Goal: Task Accomplishment & Management: Complete application form

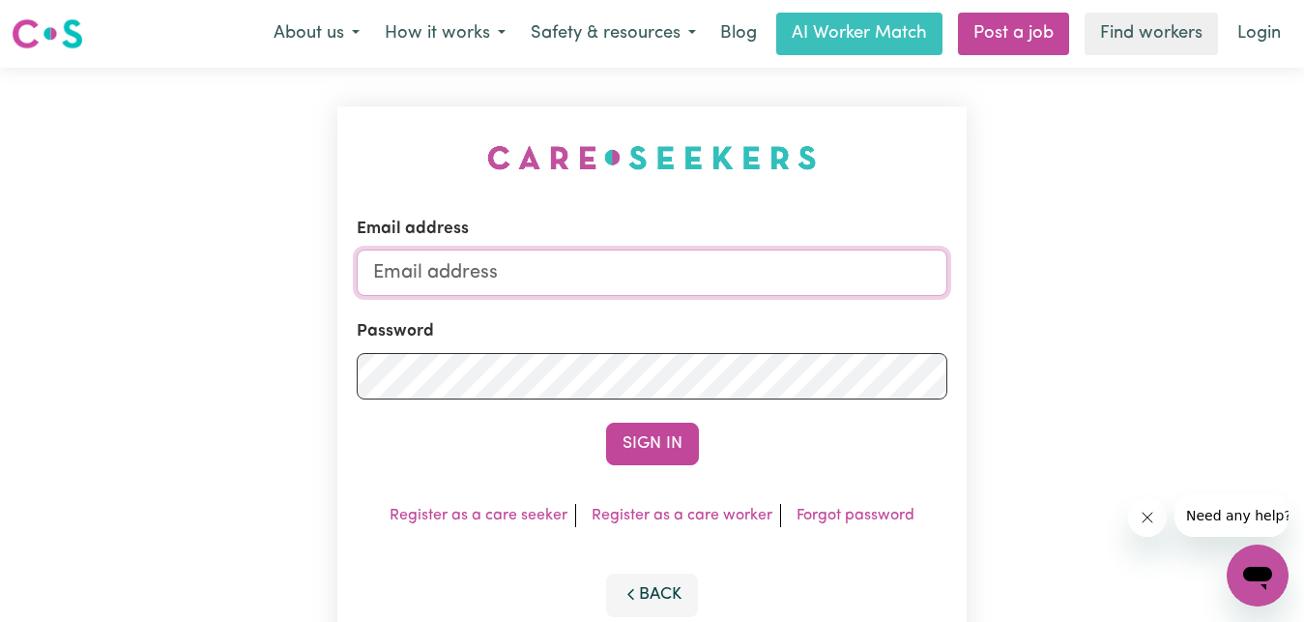
click at [374, 268] on input "Email address" at bounding box center [652, 272] width 591 height 46
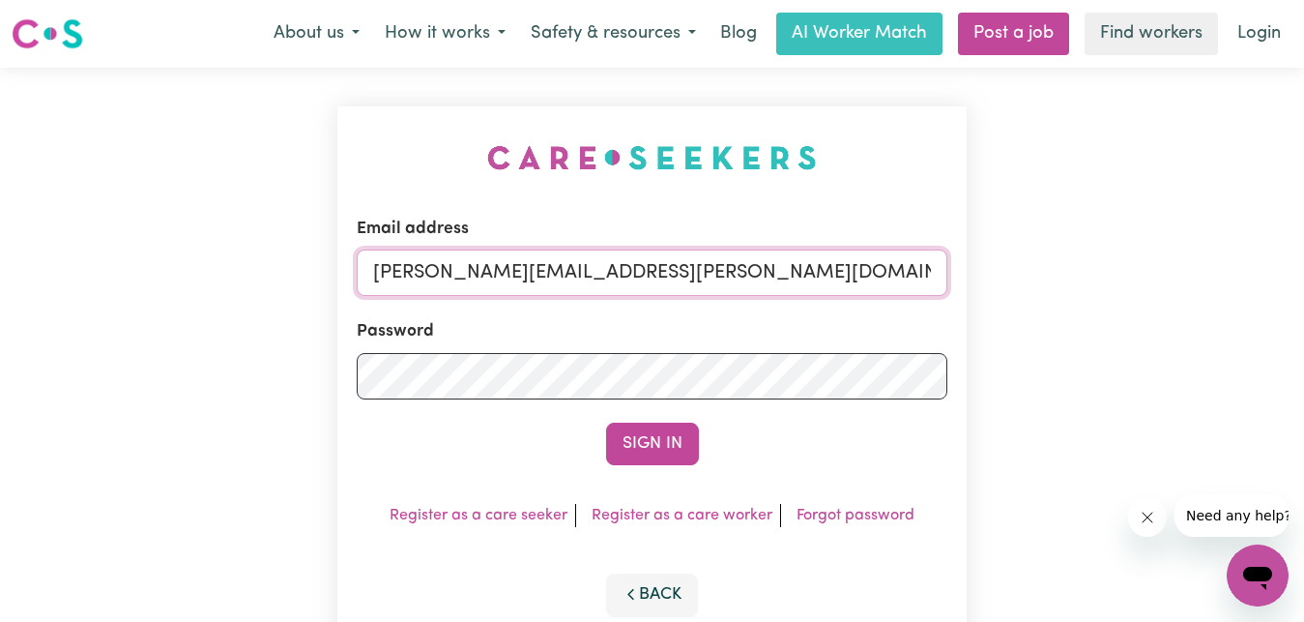
type input "[PERSON_NAME][EMAIL_ADDRESS][PERSON_NAME][DOMAIN_NAME]"
click at [660, 449] on button "Sign In" at bounding box center [652, 443] width 93 height 43
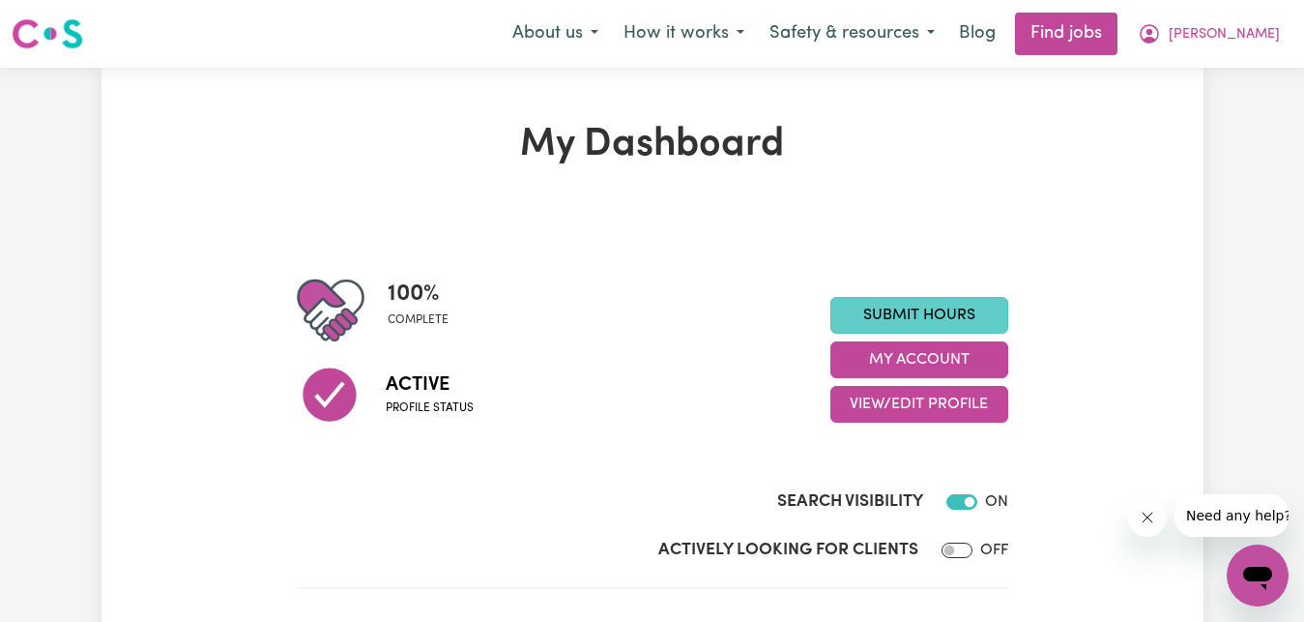
click at [940, 317] on link "Submit Hours" at bounding box center [919, 315] width 178 height 37
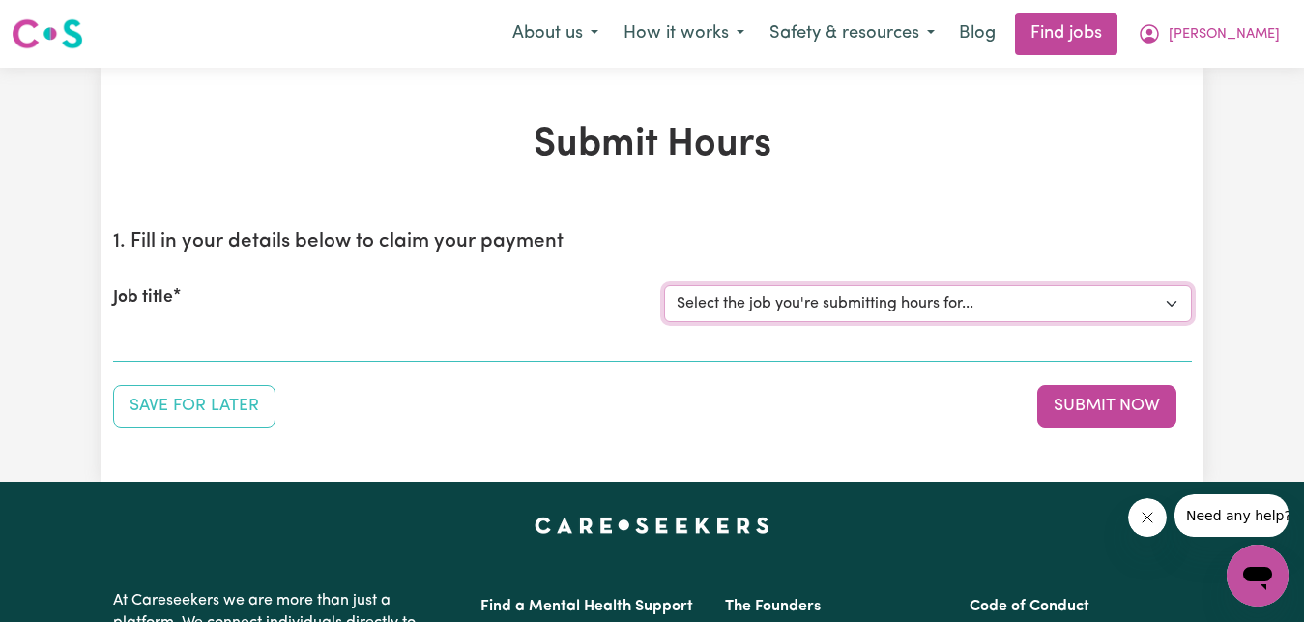
click at [1170, 302] on select "Select the job you're submitting hours for... [[PERSON_NAME]] Care worker for s…" at bounding box center [928, 303] width 528 height 37
select select "7268"
click option "[[PERSON_NAME]] Care worker for social interaction in local area for Autistic a…" at bounding box center [0, 0] width 0 height 0
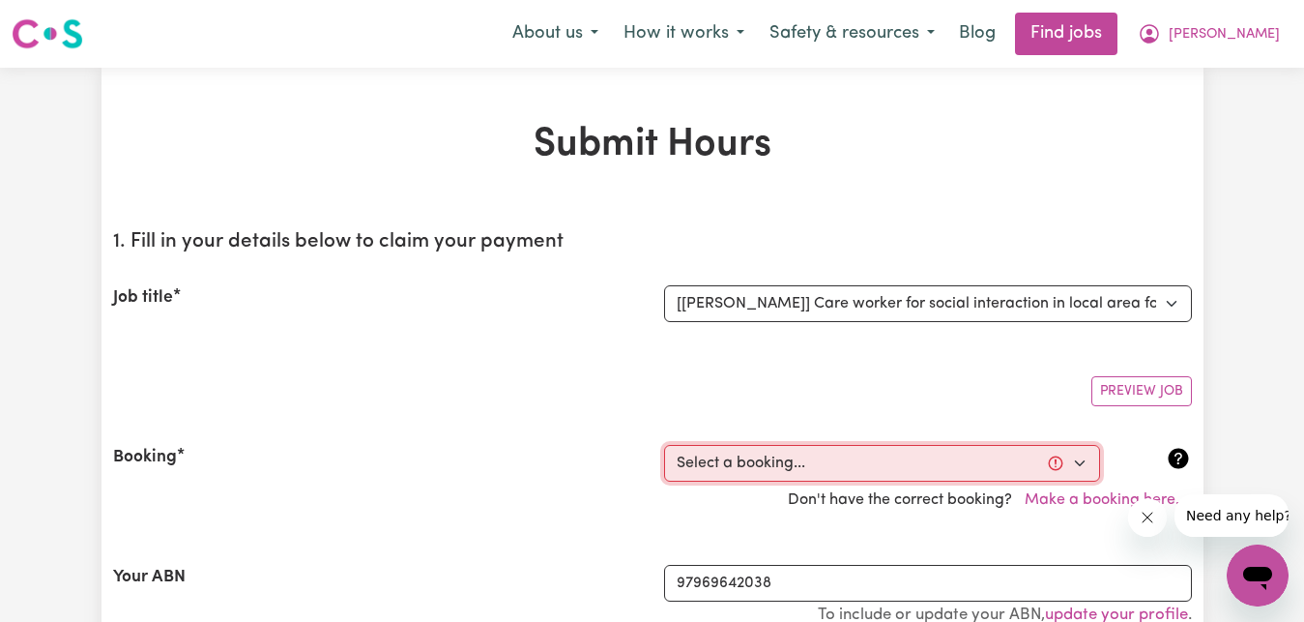
click at [1074, 460] on select "Select a booking... [DATE] 09:00am to 03:00pm (RECURRING) [DATE] 09:00am to 03:…" at bounding box center [882, 463] width 436 height 37
select select "355238"
click option "[DATE] 09:00am to 03:00pm (RECURRING)" at bounding box center [0, 0] width 0 height 0
type input "[DATE]"
type input "8"
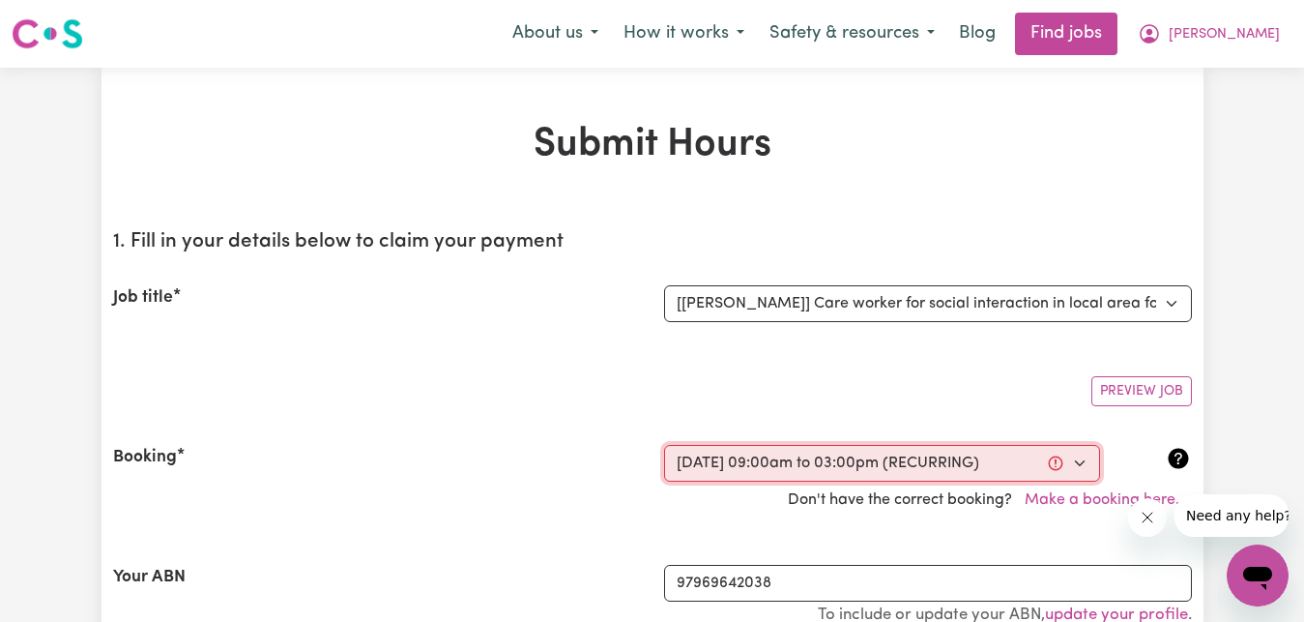
type input "10"
type input "2025"
type input "09:00"
type input "9"
type input "0"
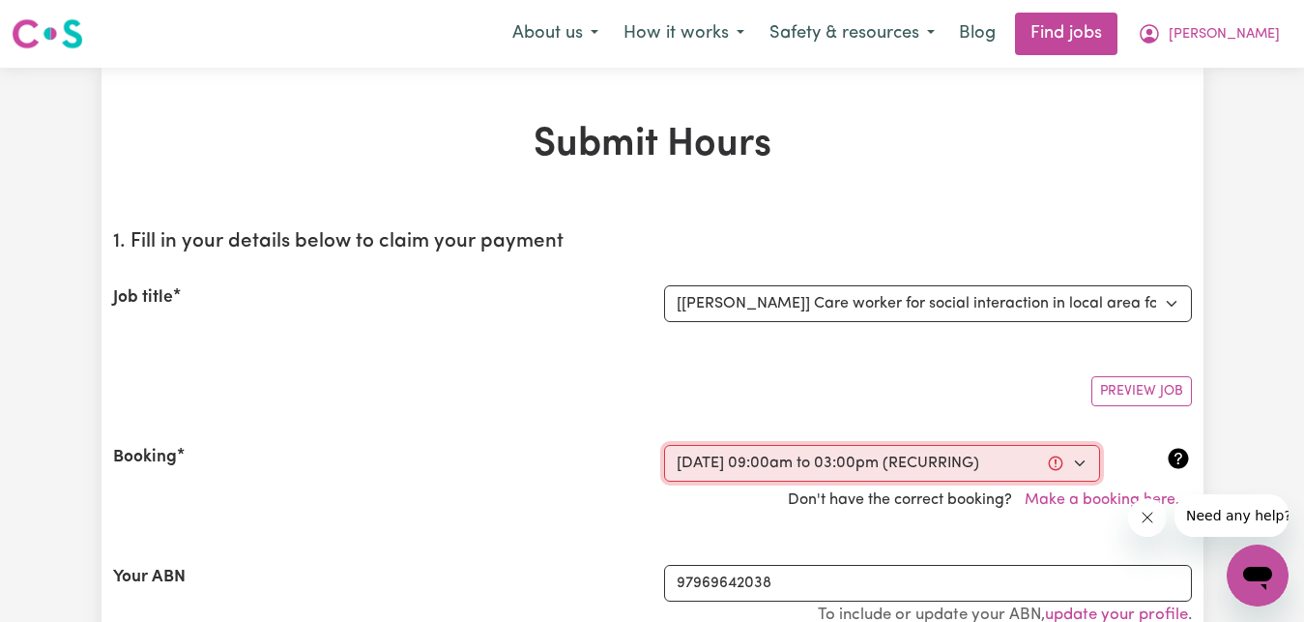
select select "am"
type input "15:00"
type input "3"
type input "0"
select select "pm"
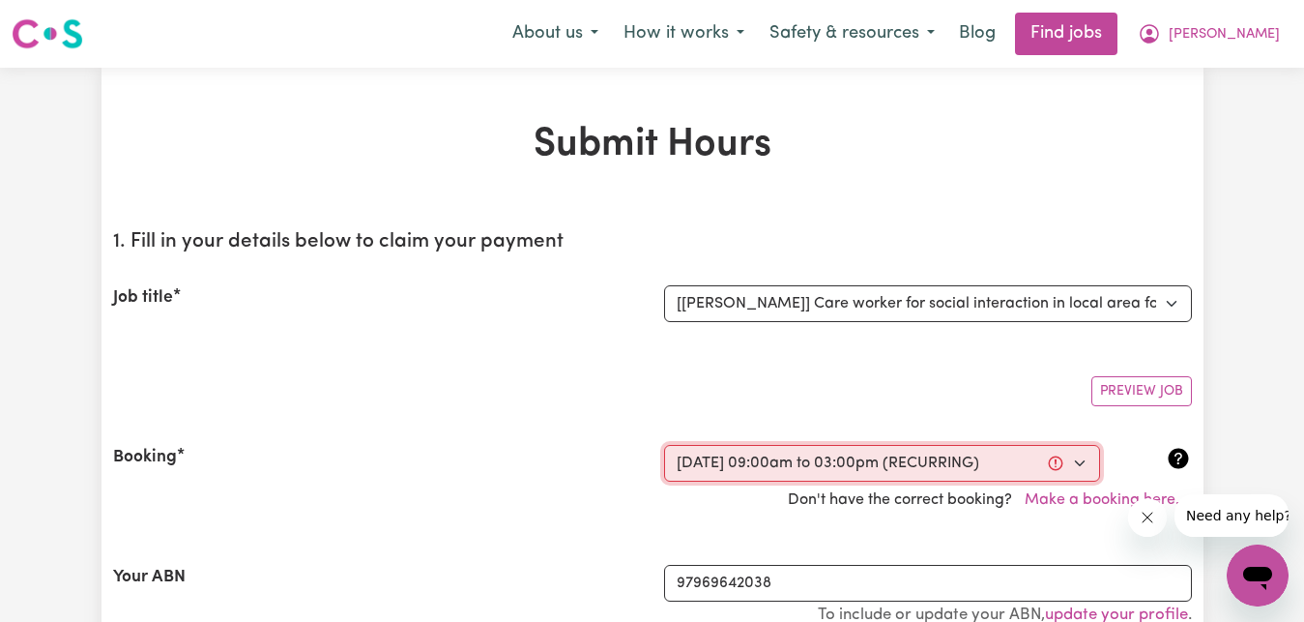
select select "63213"
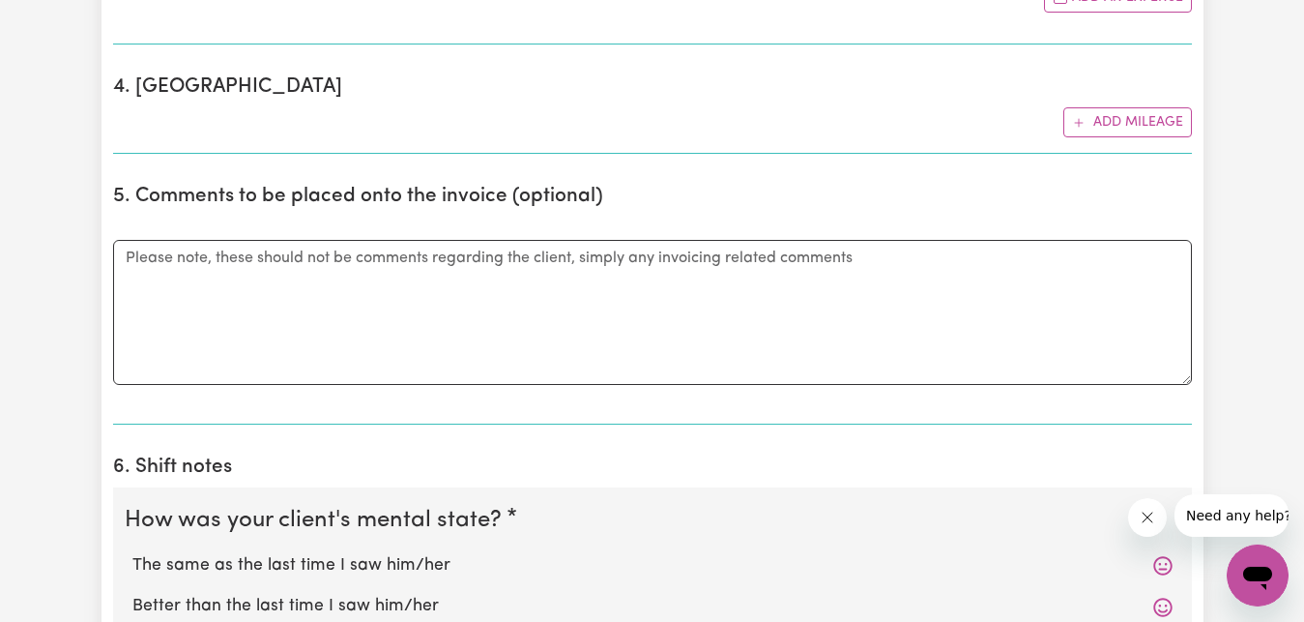
scroll to position [1380, 0]
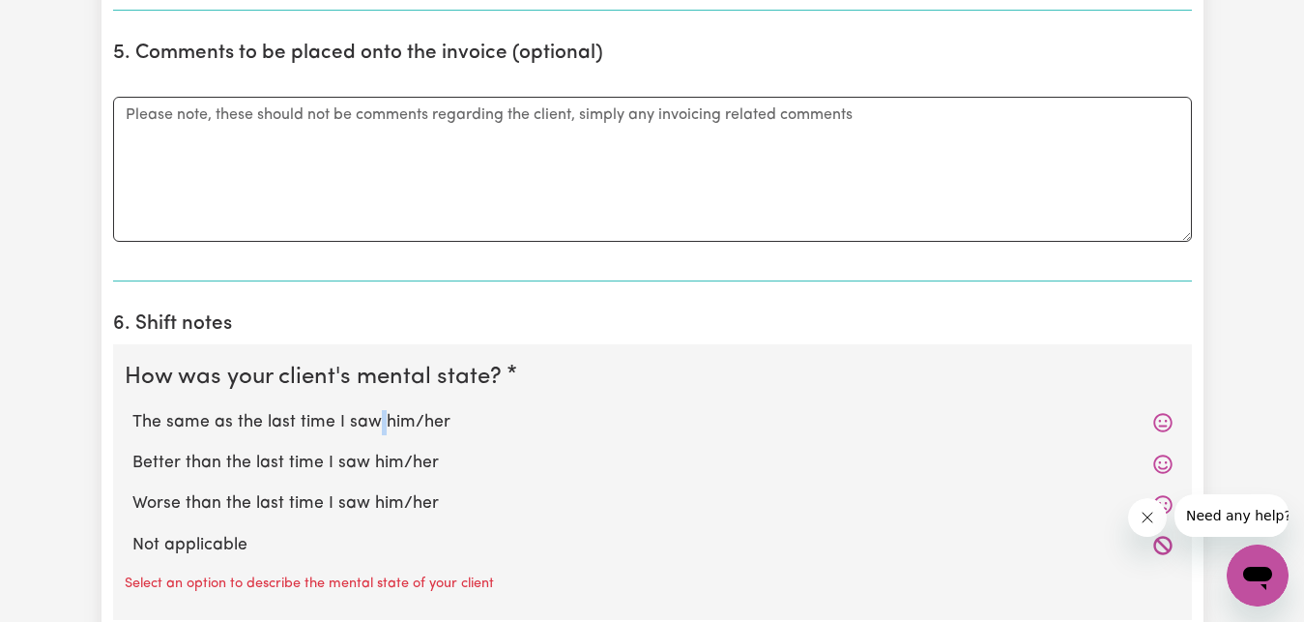
drag, startPoint x: 379, startPoint y: 420, endPoint x: 371, endPoint y: 408, distance: 13.9
click at [313, 420] on label "The same as the last time I saw him/her" at bounding box center [652, 422] width 1040 height 25
click at [132, 410] on input "The same as the last time I saw him/her" at bounding box center [131, 409] width 1 height 1
radio input "true"
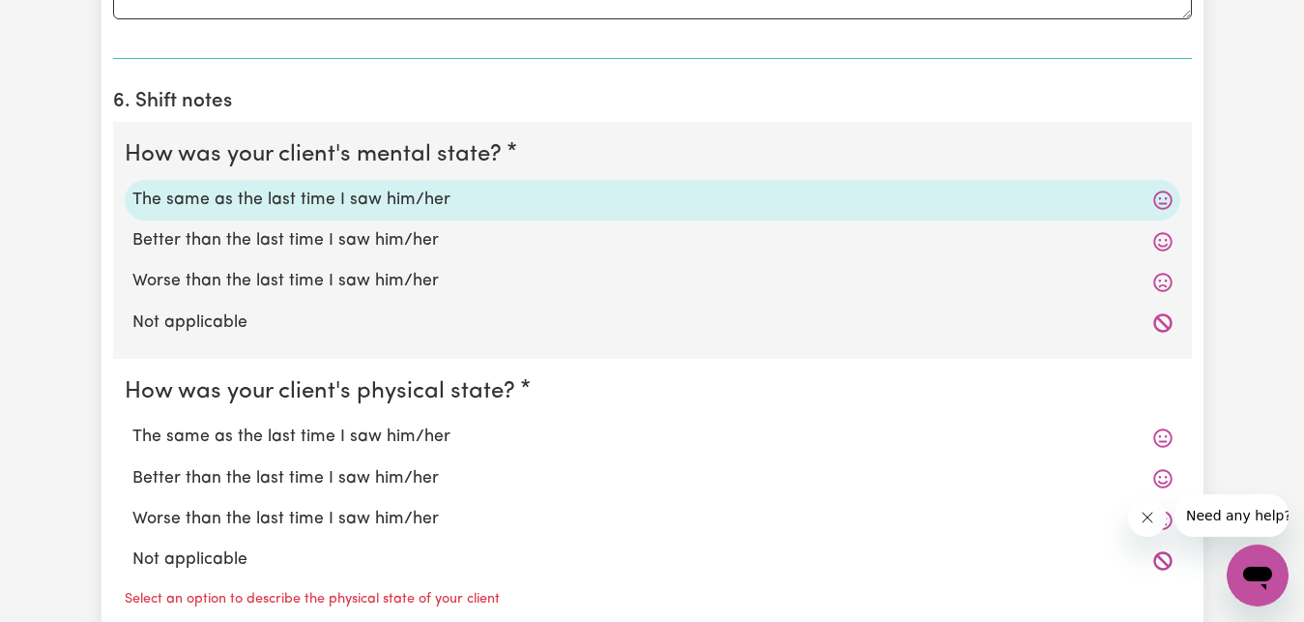
scroll to position [1775, 0]
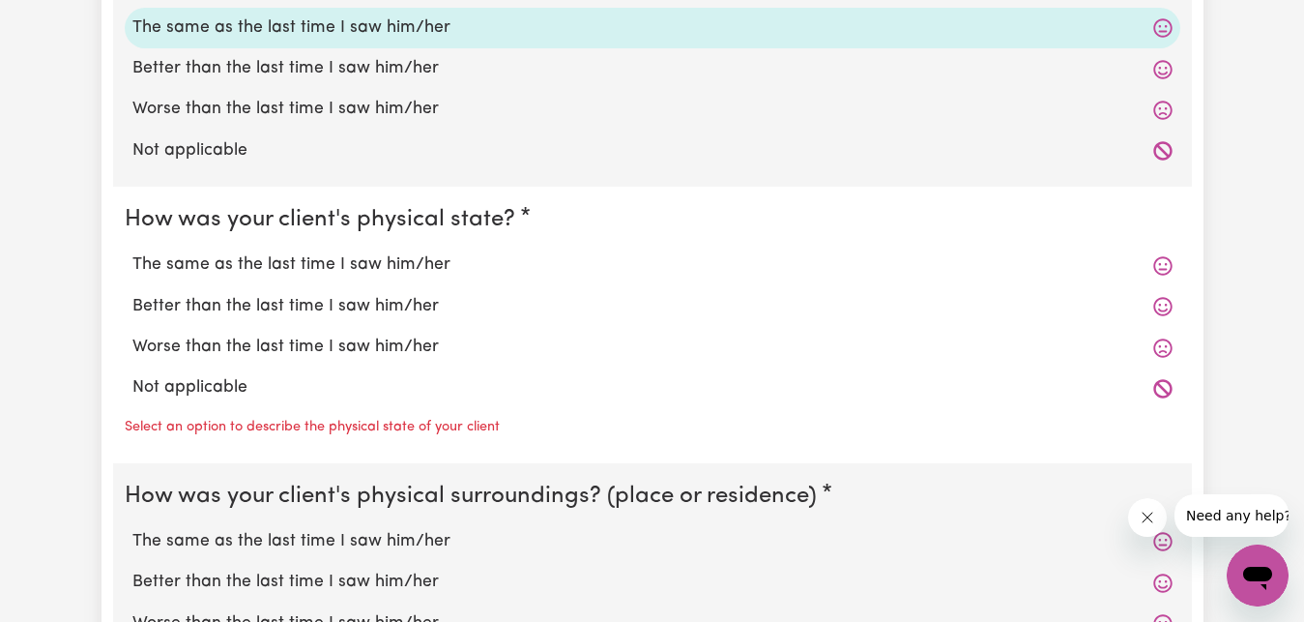
click at [284, 270] on label "The same as the last time I saw him/her" at bounding box center [652, 264] width 1040 height 25
click at [132, 252] on input "The same as the last time I saw him/her" at bounding box center [131, 251] width 1 height 1
radio input "true"
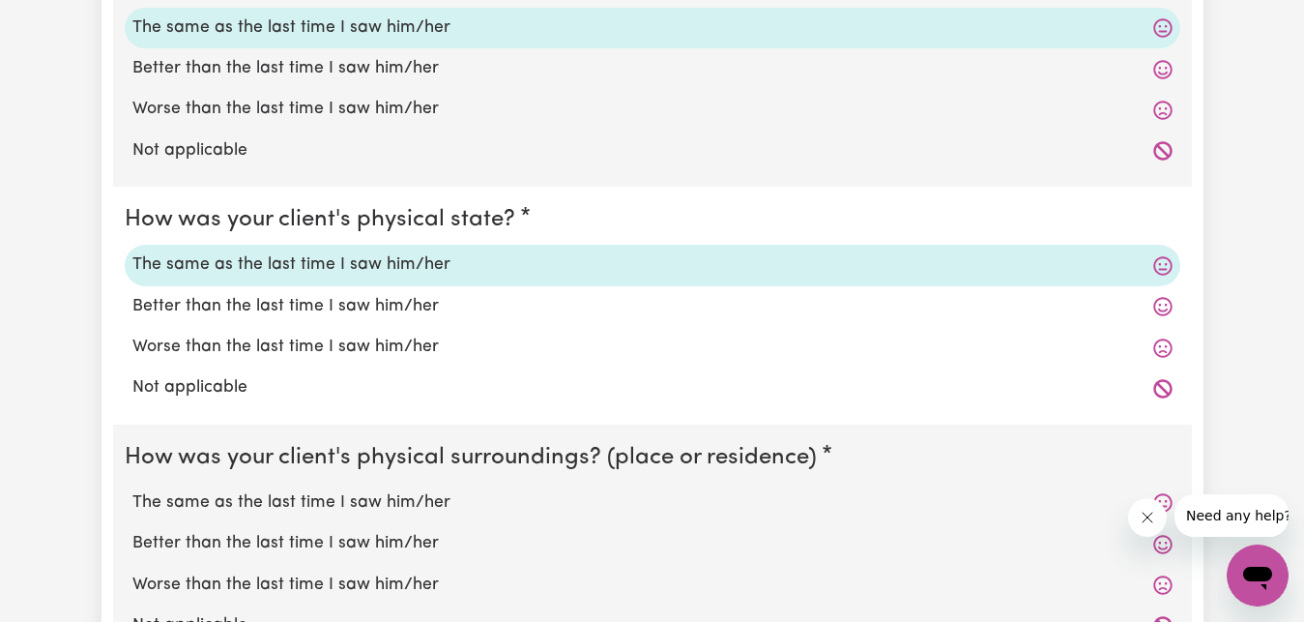
click at [310, 505] on label "The same as the last time I saw him/her" at bounding box center [652, 502] width 1040 height 25
click at [132, 490] on input "The same as the last time I saw him/her" at bounding box center [131, 489] width 1 height 1
radio input "true"
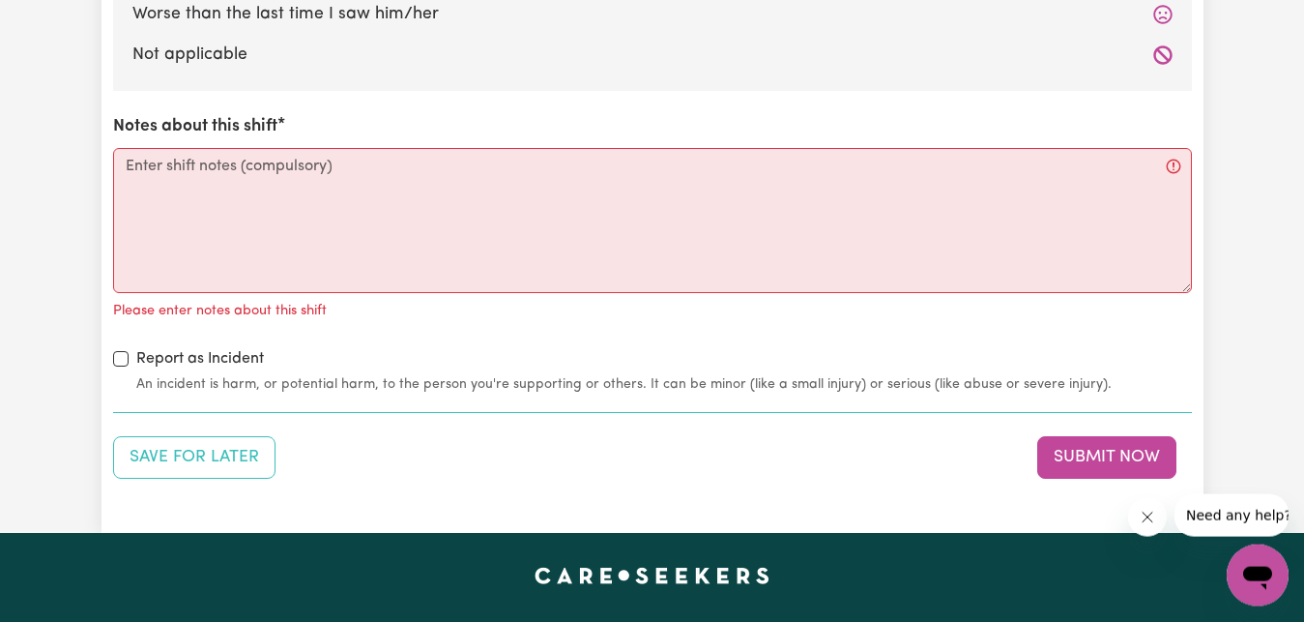
scroll to position [2366, 0]
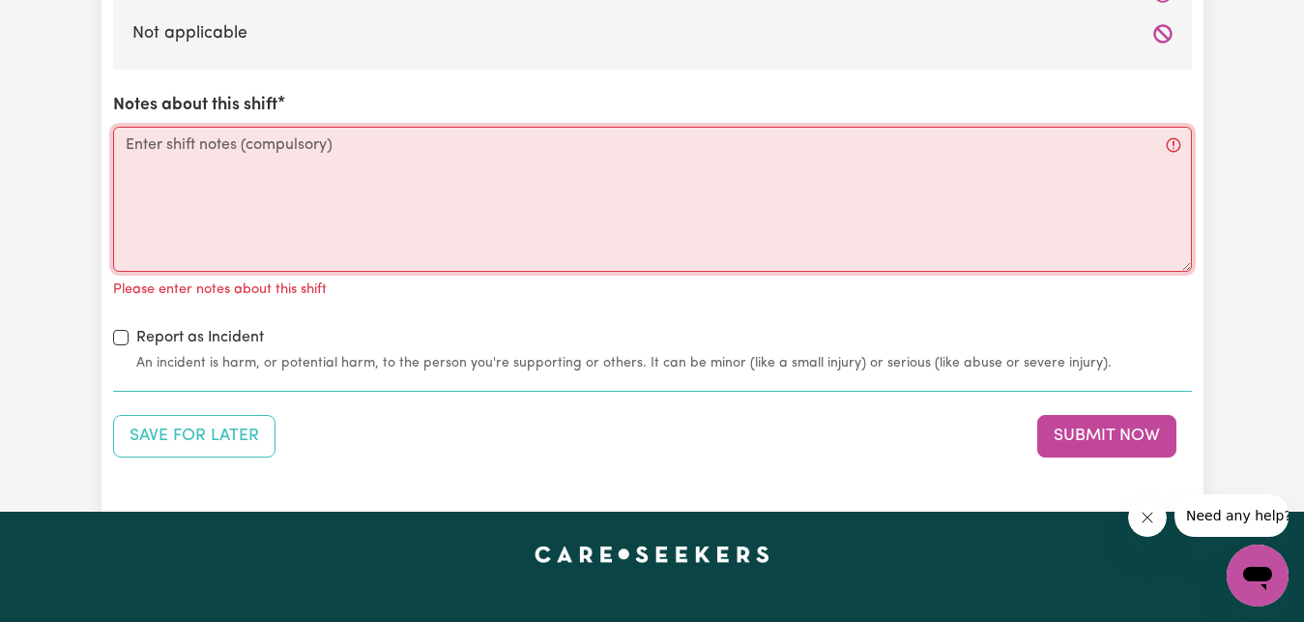
click at [125, 141] on textarea "Notes about this shift" at bounding box center [652, 199] width 1079 height 145
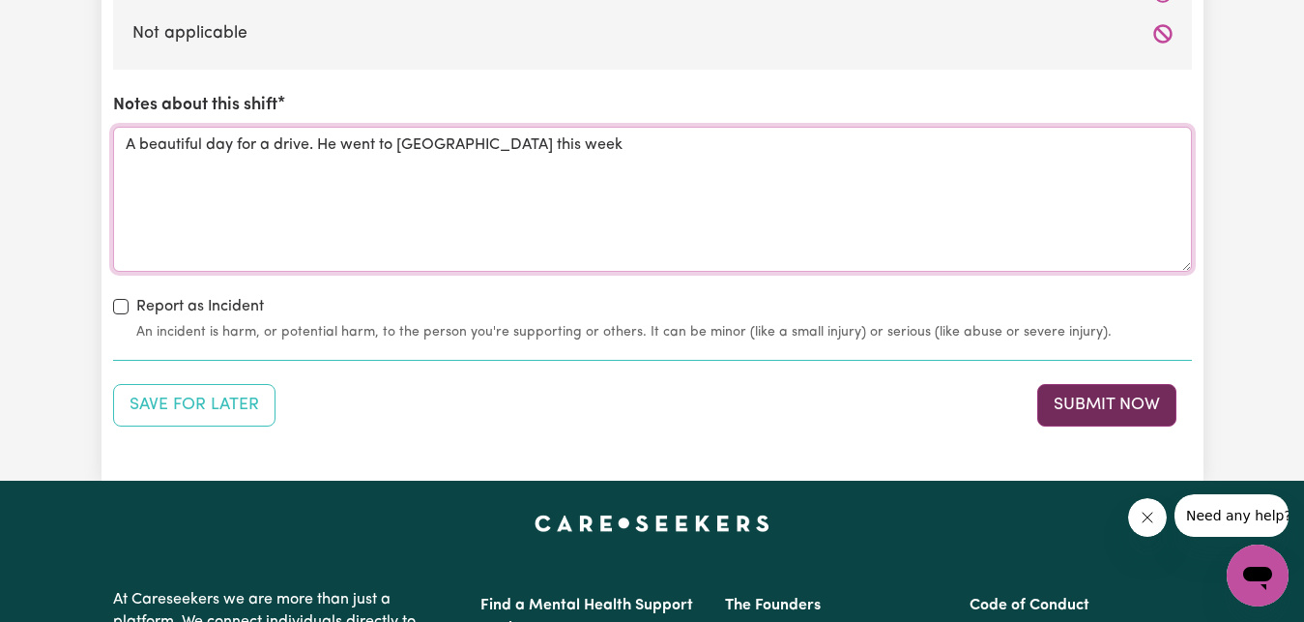
type textarea "A beautiful day for a drive. He went to [GEOGRAPHIC_DATA] this week"
click at [1112, 408] on button "Submit Now" at bounding box center [1106, 405] width 139 height 43
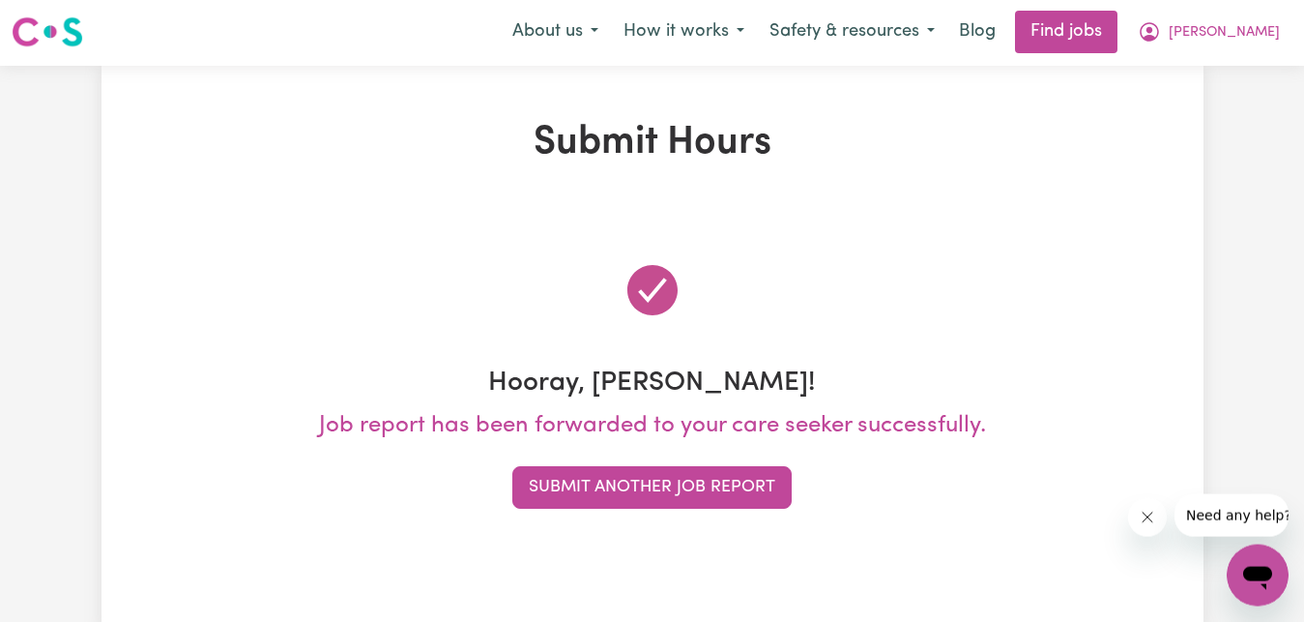
scroll to position [0, 0]
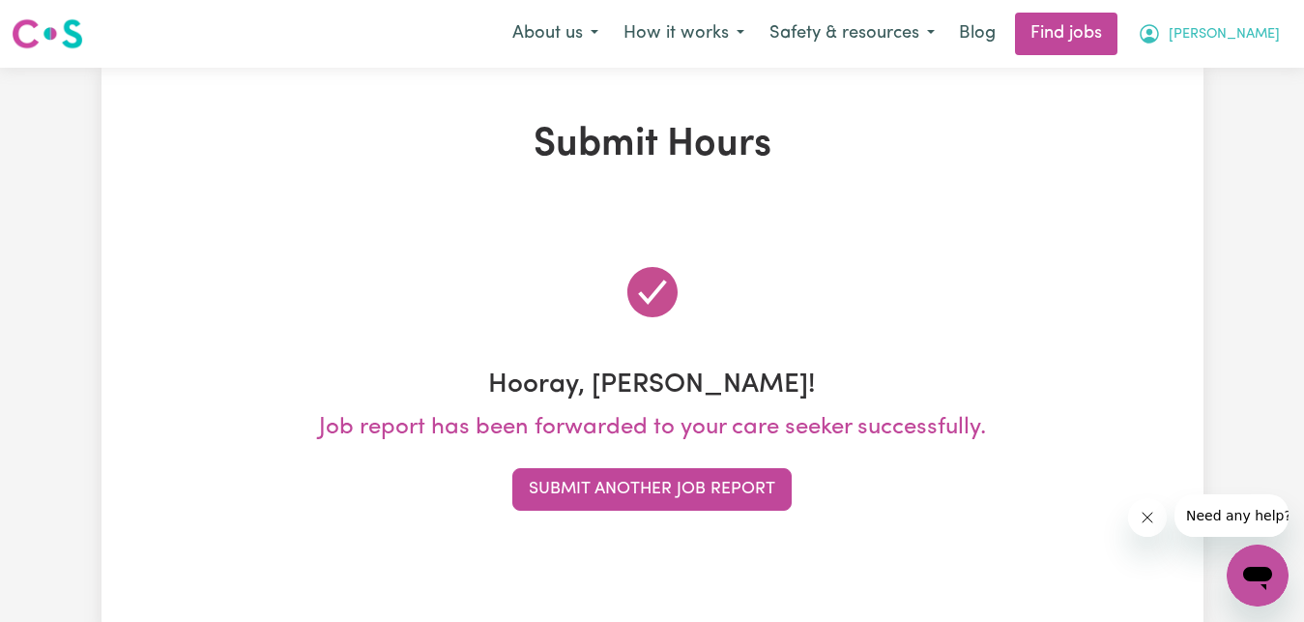
click at [1262, 40] on span "[PERSON_NAME]" at bounding box center [1224, 34] width 111 height 21
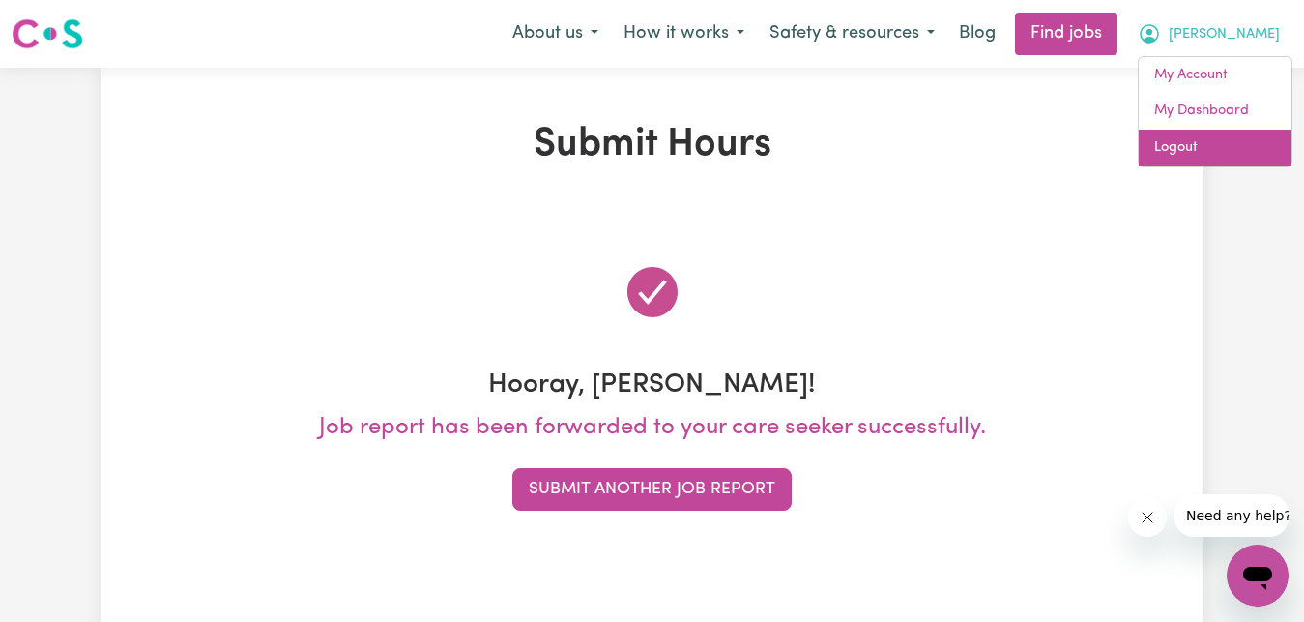
click at [1219, 157] on link "Logout" at bounding box center [1215, 148] width 153 height 37
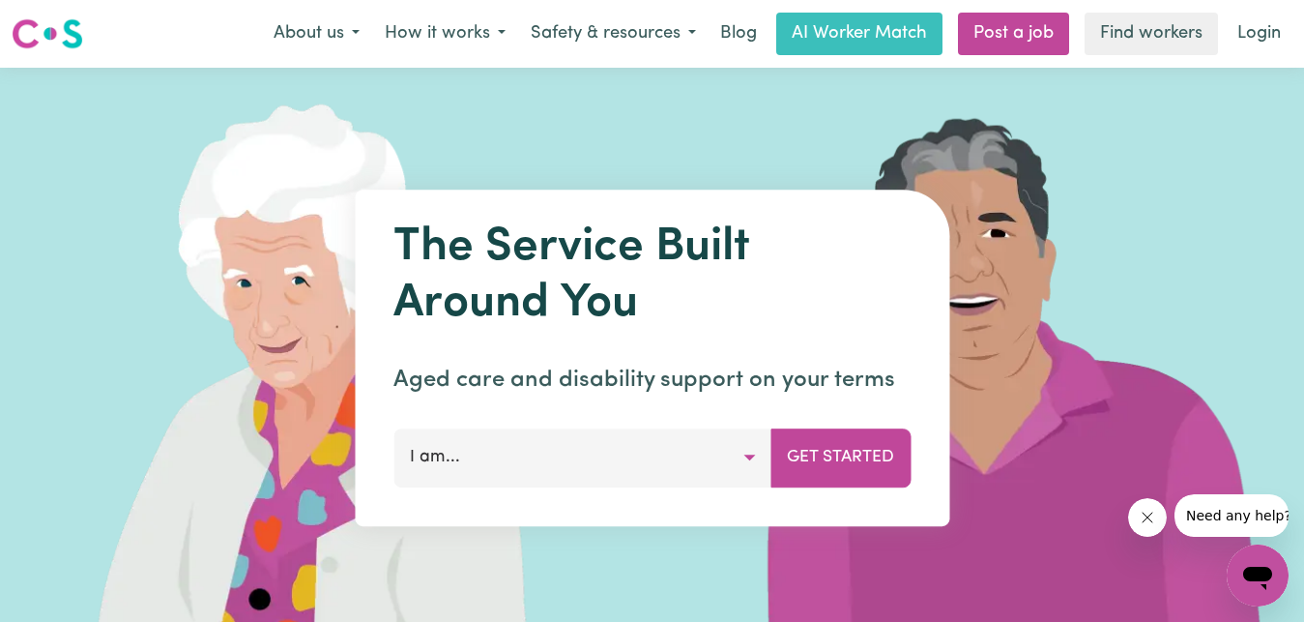
click at [520, 128] on img at bounding box center [288, 358] width 576 height 580
